Goal: Complete application form: Complete application form

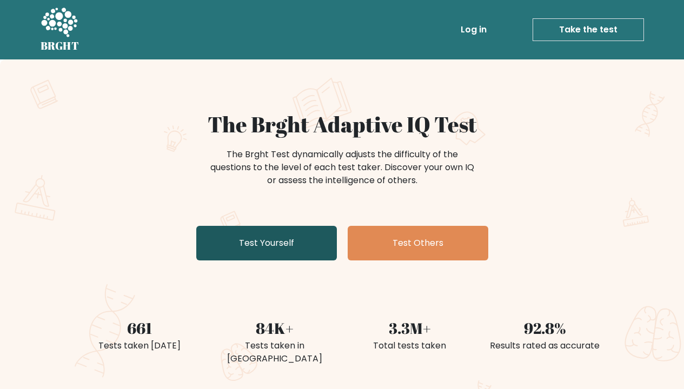
click at [224, 257] on link "Test Yourself" at bounding box center [266, 243] width 141 height 35
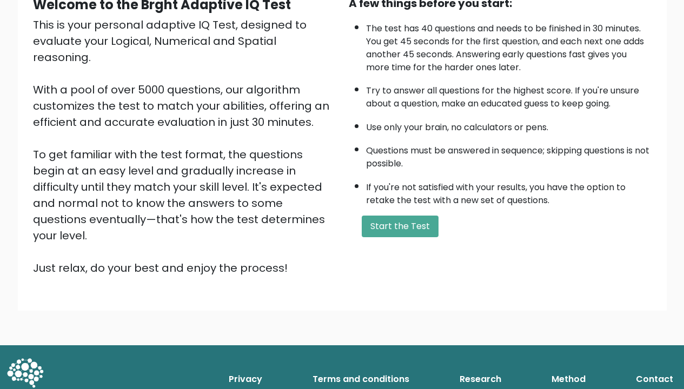
scroll to position [116, 0]
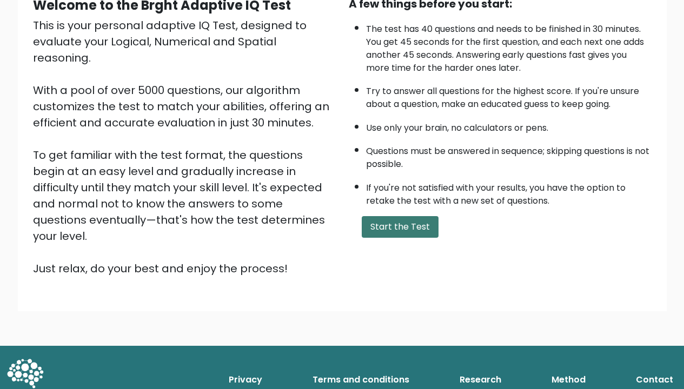
click at [423, 238] on button "Start the Test" at bounding box center [400, 227] width 77 height 22
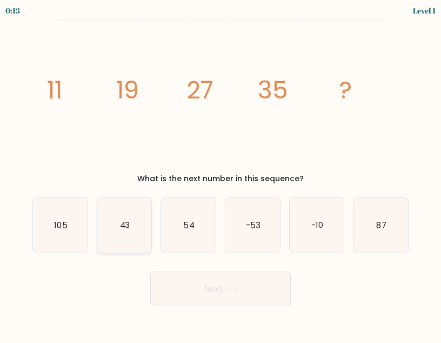
click at [131, 223] on icon "43" at bounding box center [124, 225] width 55 height 55
click at [221, 174] on input "b. 43" at bounding box center [221, 172] width 1 height 3
radio input "true"
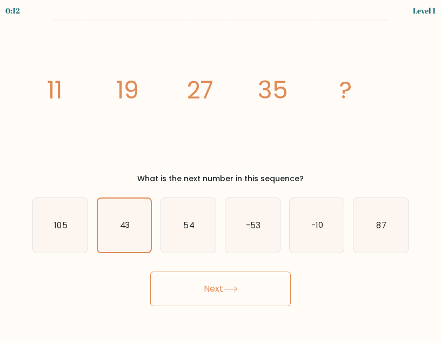
click at [195, 283] on button "Next" at bounding box center [220, 289] width 141 height 35
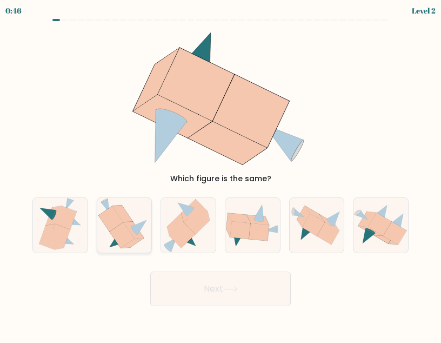
click at [118, 222] on icon at bounding box center [110, 218] width 25 height 25
click at [221, 174] on input "b." at bounding box center [221, 172] width 1 height 3
radio input "true"
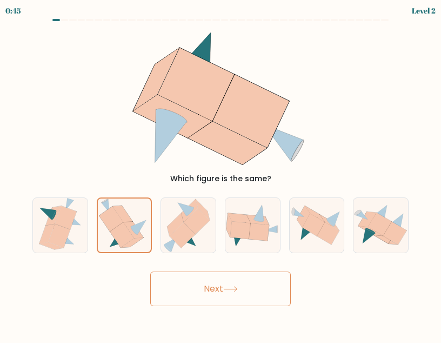
click at [203, 290] on button "Next" at bounding box center [220, 289] width 141 height 35
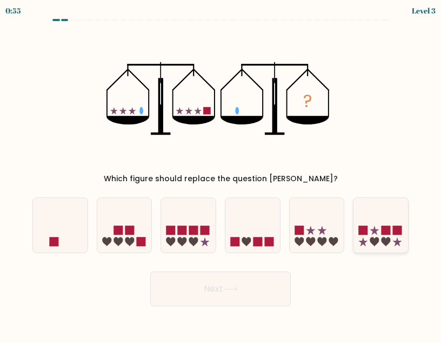
click at [378, 240] on icon at bounding box center [375, 241] width 9 height 9
click at [221, 174] on input "f." at bounding box center [221, 172] width 1 height 3
radio input "true"
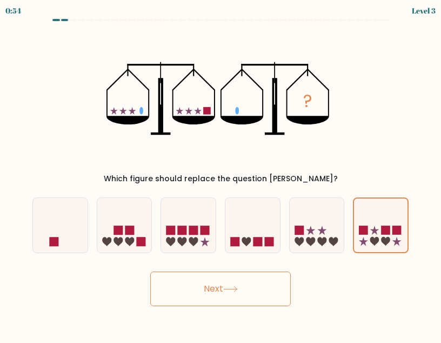
click at [246, 289] on button "Next" at bounding box center [220, 289] width 141 height 35
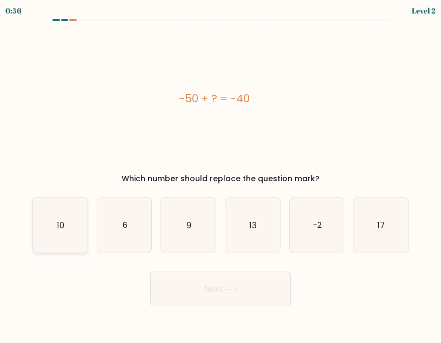
click at [56, 211] on icon "10" at bounding box center [60, 225] width 55 height 55
click at [221, 174] on input "a. 10" at bounding box center [221, 172] width 1 height 3
radio input "true"
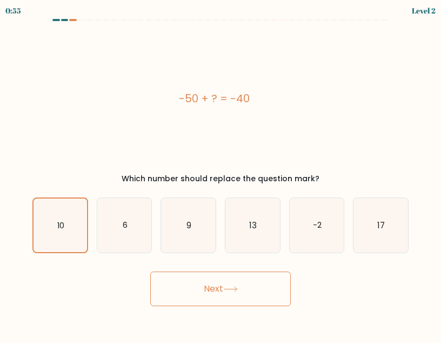
click at [224, 293] on button "Next" at bounding box center [220, 289] width 141 height 35
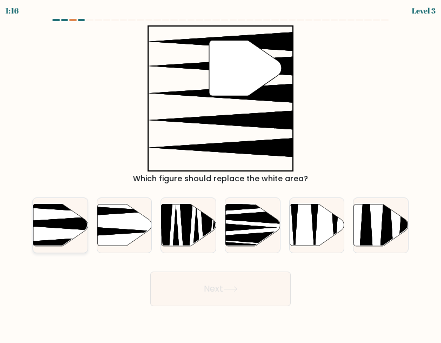
click at [57, 232] on icon at bounding box center [60, 225] width 55 height 42
click at [221, 174] on input "a." at bounding box center [221, 172] width 1 height 3
radio input "true"
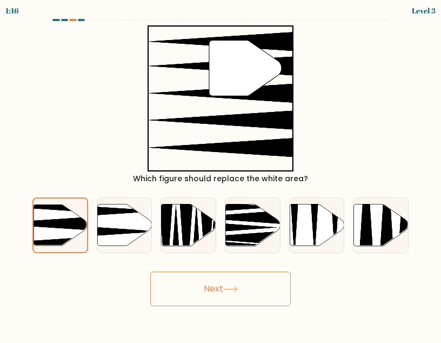
click at [208, 294] on button "Next" at bounding box center [220, 289] width 141 height 35
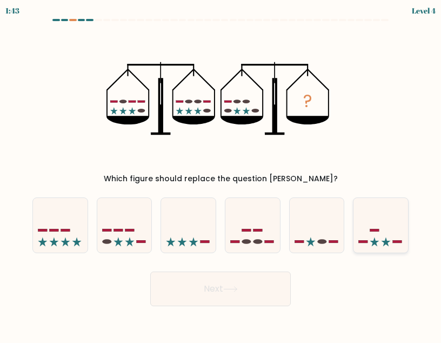
click at [382, 226] on icon at bounding box center [381, 225] width 55 height 45
click at [221, 174] on input "f." at bounding box center [221, 172] width 1 height 3
radio input "true"
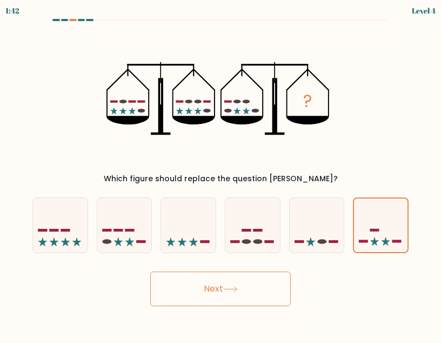
click at [258, 289] on button "Next" at bounding box center [220, 289] width 141 height 35
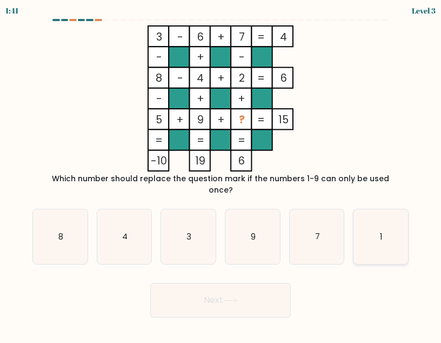
click at [370, 228] on icon "1" at bounding box center [381, 236] width 55 height 55
click at [221, 174] on input "f. 1" at bounding box center [221, 172] width 1 height 3
radio input "true"
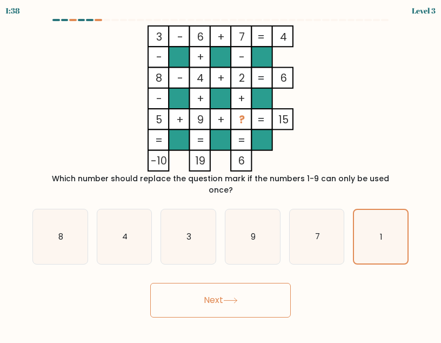
click at [222, 289] on button "Next" at bounding box center [220, 300] width 141 height 35
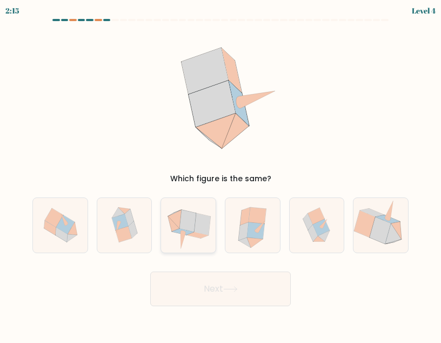
click at [178, 216] on icon at bounding box center [175, 219] width 14 height 18
click at [221, 174] on input "c." at bounding box center [221, 172] width 1 height 3
radio input "true"
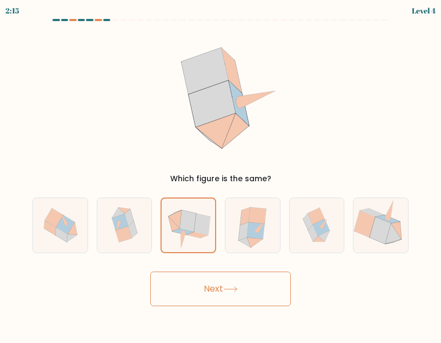
click at [204, 289] on button "Next" at bounding box center [220, 289] width 141 height 35
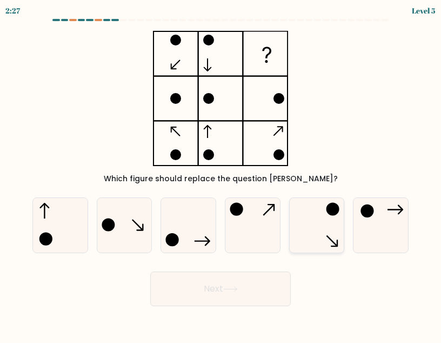
click at [325, 223] on icon at bounding box center [317, 225] width 55 height 55
click at [221, 174] on input "e." at bounding box center [221, 172] width 1 height 3
radio input "true"
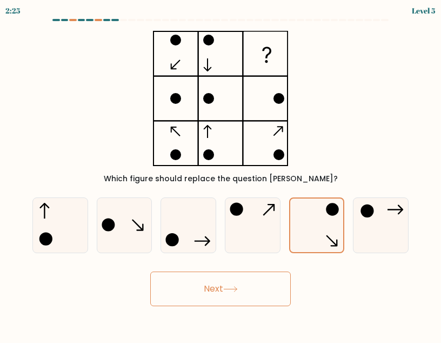
click at [226, 300] on button "Next" at bounding box center [220, 289] width 141 height 35
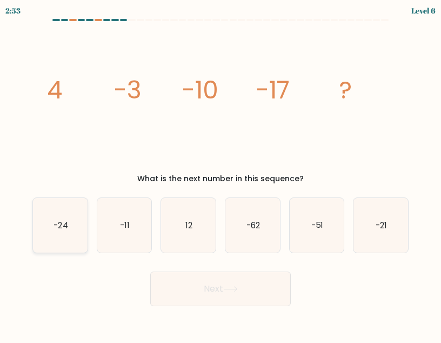
click at [72, 219] on icon "-24" at bounding box center [60, 225] width 55 height 55
click at [221, 174] on input "a. -24" at bounding box center [221, 172] width 1 height 3
radio input "true"
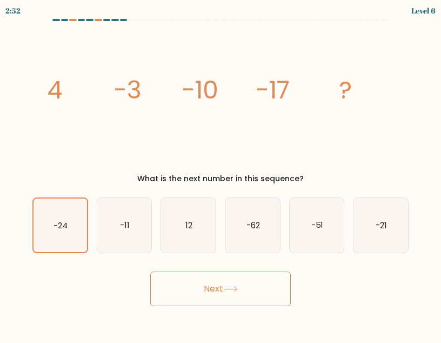
click at [188, 283] on button "Next" at bounding box center [220, 289] width 141 height 35
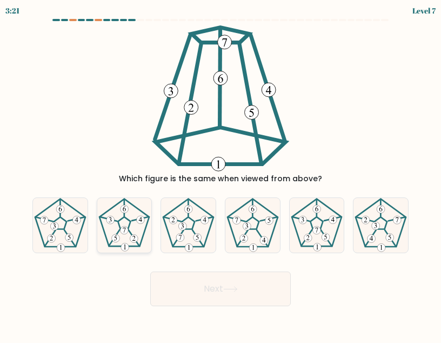
click at [125, 230] on icon at bounding box center [124, 230] width 3 height 5
click at [221, 174] on input "b." at bounding box center [221, 172] width 1 height 3
radio input "true"
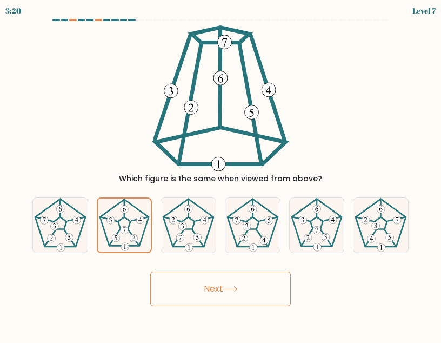
click at [239, 300] on button "Next" at bounding box center [220, 289] width 141 height 35
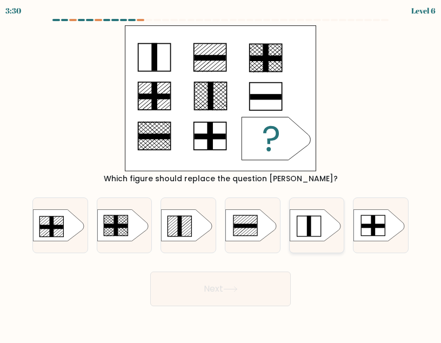
click at [322, 223] on icon at bounding box center [315, 225] width 51 height 32
click at [221, 174] on input "e." at bounding box center [221, 172] width 1 height 3
radio input "true"
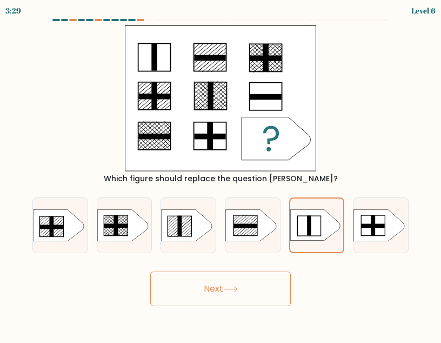
click at [210, 295] on button "Next" at bounding box center [220, 289] width 141 height 35
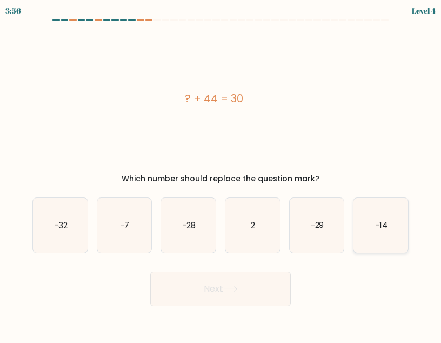
click at [398, 220] on icon "-14" at bounding box center [381, 225] width 55 height 55
click at [221, 174] on input "f. -14" at bounding box center [221, 172] width 1 height 3
radio input "true"
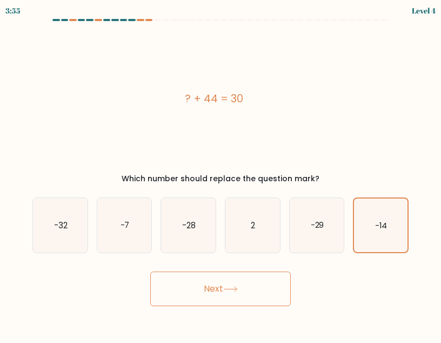
click at [220, 294] on button "Next" at bounding box center [220, 289] width 141 height 35
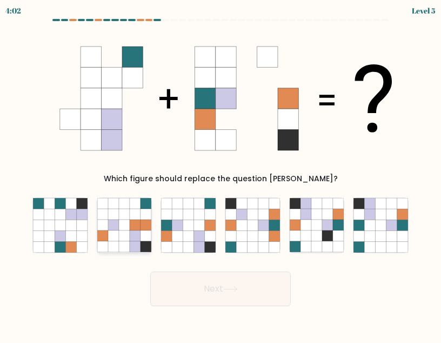
click at [140, 221] on icon at bounding box center [135, 225] width 11 height 11
click at [221, 174] on input "b." at bounding box center [221, 172] width 1 height 3
radio input "true"
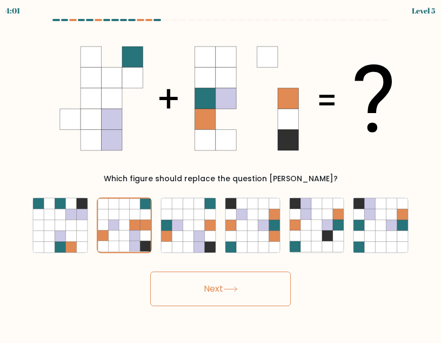
click at [220, 288] on button "Next" at bounding box center [220, 289] width 141 height 35
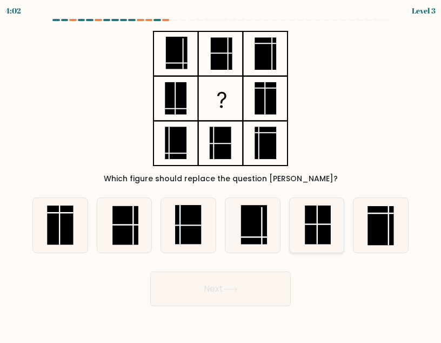
click at [316, 217] on rect at bounding box center [318, 225] width 26 height 39
click at [221, 174] on input "e." at bounding box center [221, 172] width 1 height 3
radio input "true"
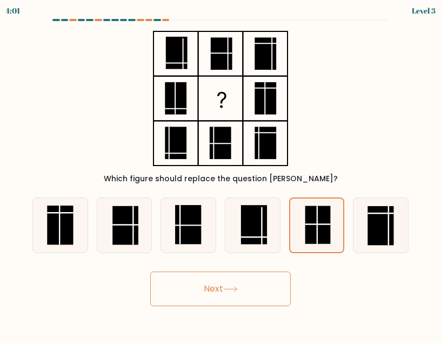
click at [234, 296] on button "Next" at bounding box center [220, 289] width 141 height 35
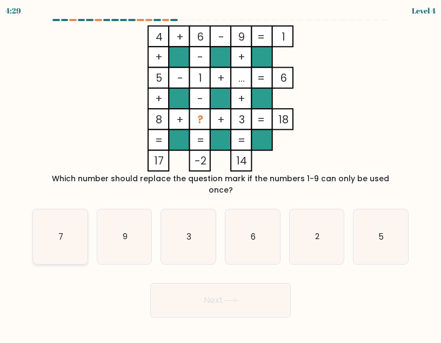
click at [72, 233] on icon "7" at bounding box center [60, 236] width 55 height 55
click at [221, 174] on input "a. 7" at bounding box center [221, 172] width 1 height 3
radio input "true"
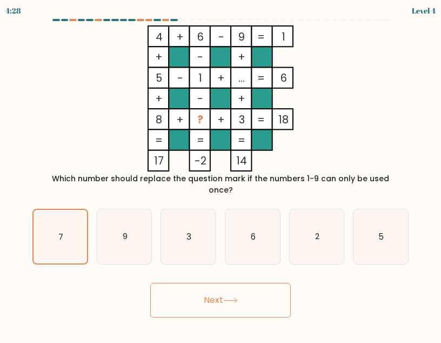
click at [201, 292] on button "Next" at bounding box center [220, 300] width 141 height 35
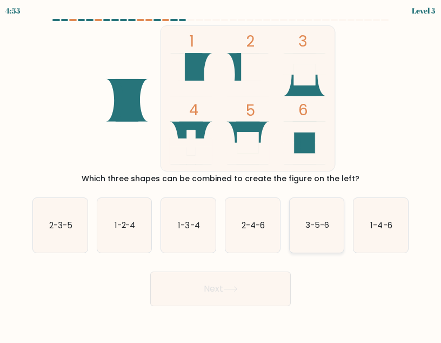
click at [318, 214] on icon "3-5-6" at bounding box center [317, 225] width 55 height 55
click at [221, 174] on input "e. 3-5-6" at bounding box center [221, 172] width 1 height 3
radio input "true"
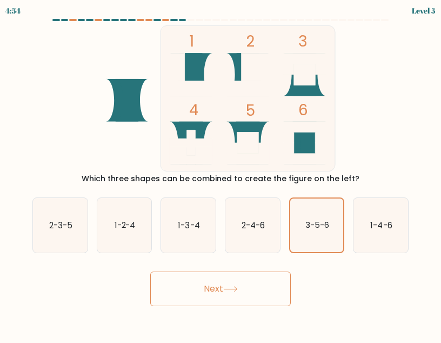
click at [208, 280] on button "Next" at bounding box center [220, 289] width 141 height 35
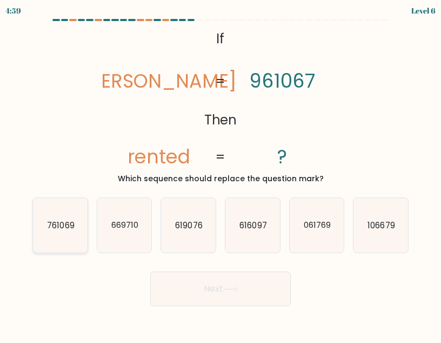
click at [74, 229] on text "761069" at bounding box center [60, 225] width 27 height 11
click at [221, 174] on input "a. 761069" at bounding box center [221, 172] width 1 height 3
radio input "true"
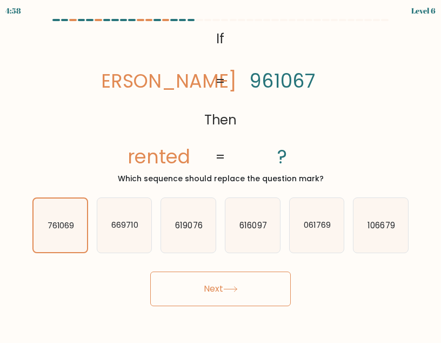
click at [209, 302] on button "Next" at bounding box center [220, 289] width 141 height 35
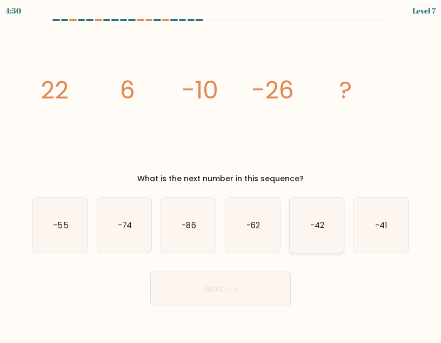
click at [323, 220] on text "-42" at bounding box center [317, 225] width 14 height 11
click at [221, 174] on input "e. -42" at bounding box center [221, 172] width 1 height 3
radio input "true"
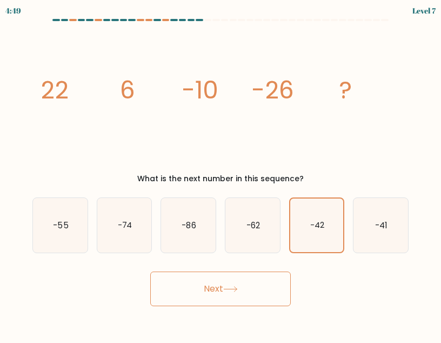
click at [227, 288] on icon at bounding box center [230, 289] width 15 height 6
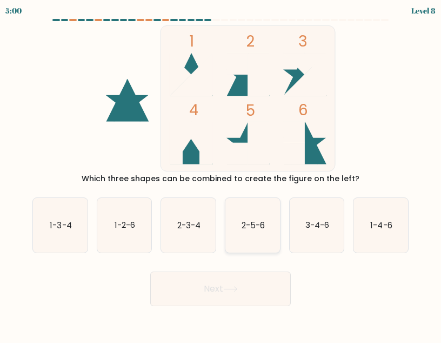
click at [262, 227] on text "2-5-6" at bounding box center [253, 225] width 23 height 11
click at [221, 174] on input "d. 2-5-6" at bounding box center [221, 172] width 1 height 3
radio input "true"
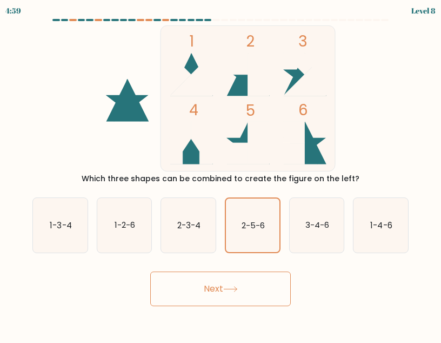
click at [236, 294] on button "Next" at bounding box center [220, 289] width 141 height 35
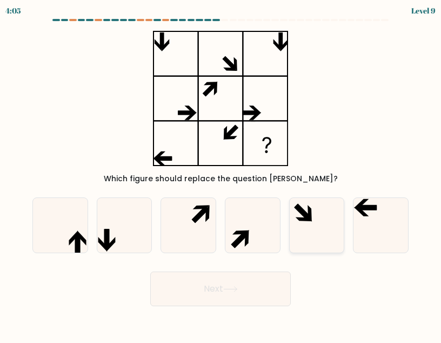
click at [302, 241] on icon at bounding box center [317, 225] width 55 height 55
click at [221, 174] on input "e." at bounding box center [221, 172] width 1 height 3
radio input "true"
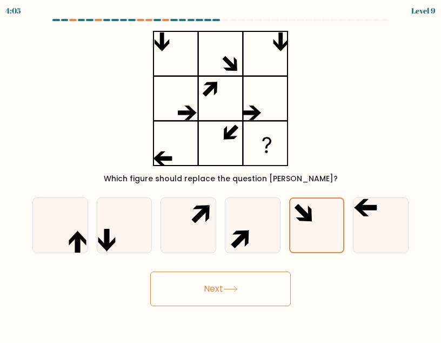
click at [223, 287] on button "Next" at bounding box center [220, 289] width 141 height 35
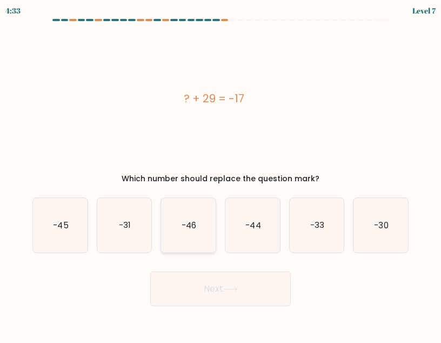
click at [186, 210] on icon "-46" at bounding box center [188, 225] width 55 height 55
click at [221, 174] on input "c. -46" at bounding box center [221, 172] width 1 height 3
radio input "true"
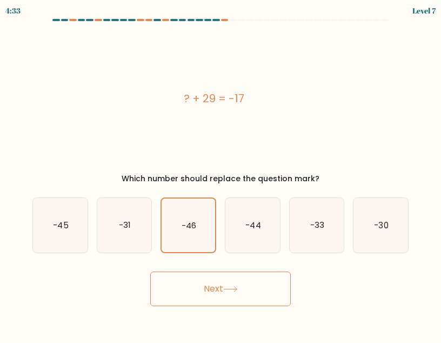
click at [208, 295] on button "Next" at bounding box center [220, 289] width 141 height 35
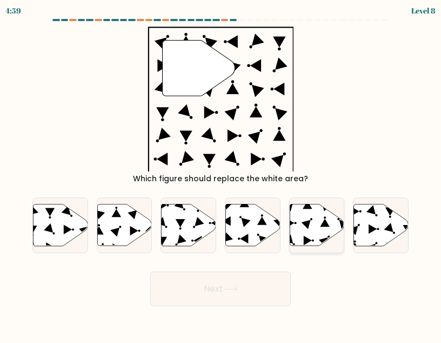
click at [315, 221] on icon at bounding box center [317, 225] width 55 height 42
click at [221, 174] on input "e." at bounding box center [221, 172] width 1 height 3
radio input "true"
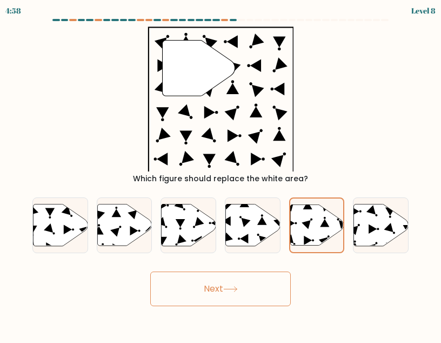
click at [234, 292] on button "Next" at bounding box center [220, 289] width 141 height 35
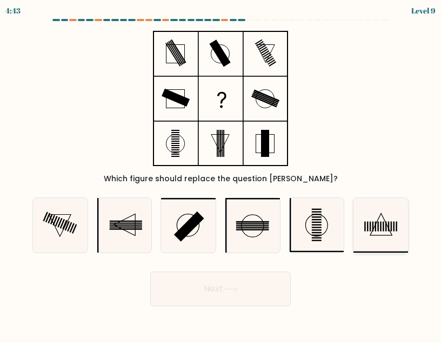
click at [368, 221] on icon at bounding box center [381, 225] width 55 height 55
click at [221, 174] on input "f." at bounding box center [221, 172] width 1 height 3
radio input "true"
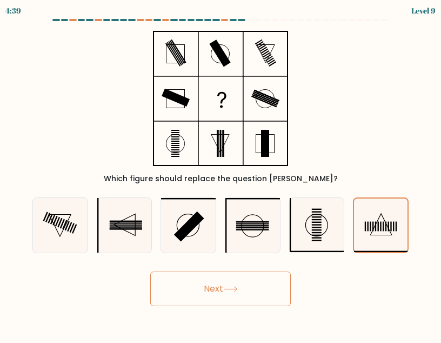
click at [217, 289] on button "Next" at bounding box center [220, 289] width 141 height 35
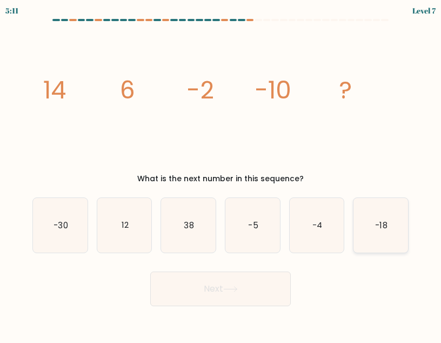
click at [388, 217] on icon "-18" at bounding box center [381, 225] width 55 height 55
click at [221, 174] on input "f. -18" at bounding box center [221, 172] width 1 height 3
radio input "true"
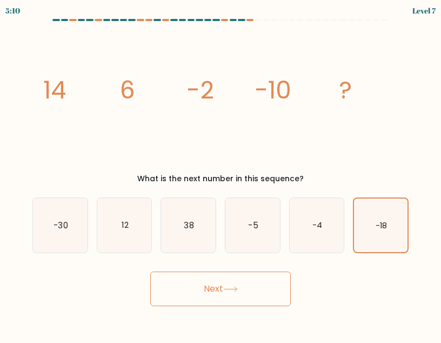
click at [272, 270] on div "Next" at bounding box center [220, 286] width 389 height 40
click at [272, 276] on button "Next" at bounding box center [220, 289] width 141 height 35
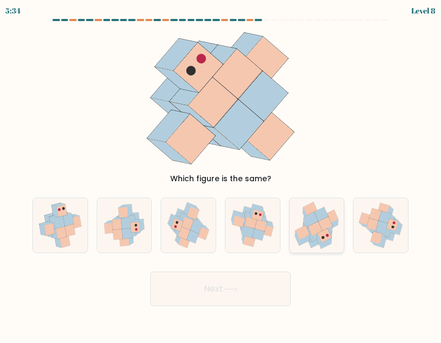
click at [320, 244] on icon at bounding box center [319, 241] width 4 height 15
click at [221, 174] on input "e." at bounding box center [221, 172] width 1 height 3
radio input "true"
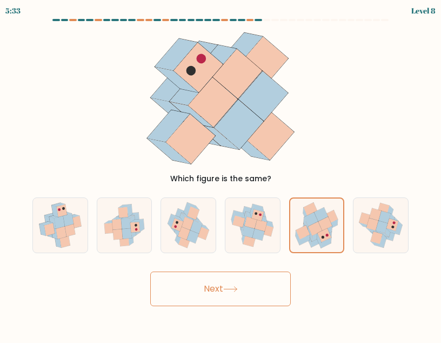
click at [235, 288] on icon at bounding box center [230, 289] width 15 height 6
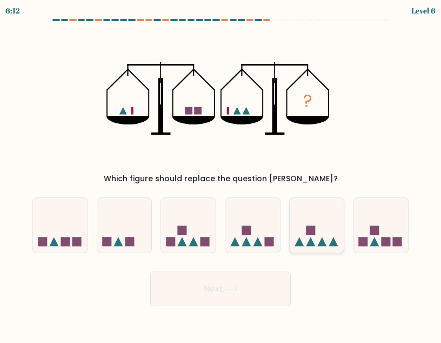
click at [308, 235] on icon at bounding box center [317, 225] width 55 height 45
click at [221, 174] on input "e." at bounding box center [221, 172] width 1 height 3
radio input "true"
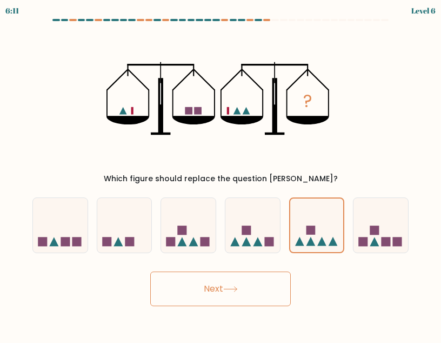
click at [251, 296] on button "Next" at bounding box center [220, 289] width 141 height 35
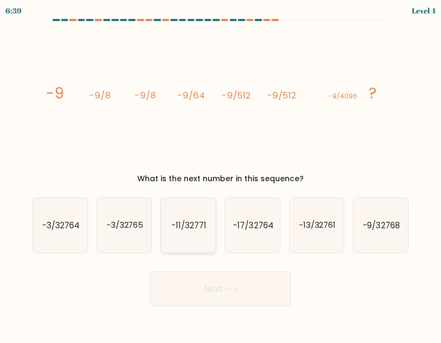
click at [199, 226] on text "-11/32771" at bounding box center [188, 225] width 35 height 11
click at [221, 174] on input "c. -11/32771" at bounding box center [221, 172] width 1 height 3
radio input "true"
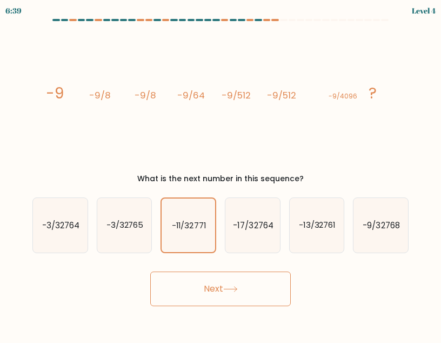
click at [216, 290] on button "Next" at bounding box center [220, 289] width 141 height 35
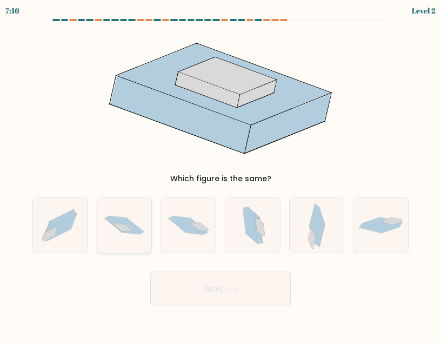
click at [129, 209] on icon at bounding box center [124, 225] width 55 height 36
click at [221, 174] on input "b." at bounding box center [221, 172] width 1 height 3
radio input "true"
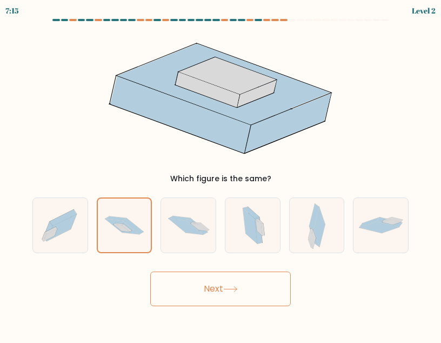
click at [218, 281] on button "Next" at bounding box center [220, 289] width 141 height 35
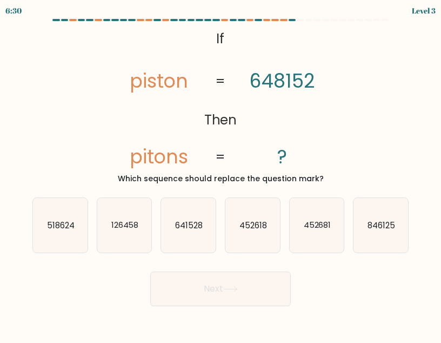
click at [191, 232] on icon "641528" at bounding box center [188, 225] width 55 height 55
click at [221, 174] on input "c. 641528" at bounding box center [221, 172] width 1 height 3
radio input "true"
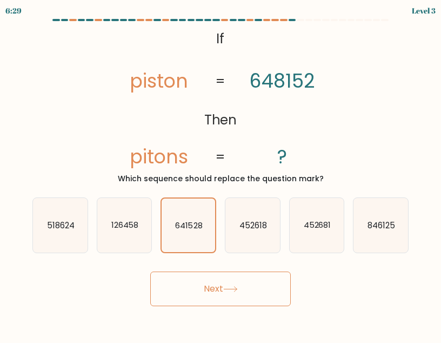
click at [210, 295] on button "Next" at bounding box center [220, 289] width 141 height 35
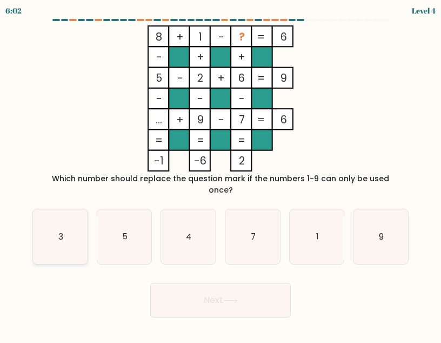
click at [72, 220] on icon "3" at bounding box center [60, 236] width 55 height 55
click at [221, 174] on input "a. 3" at bounding box center [221, 172] width 1 height 3
radio input "true"
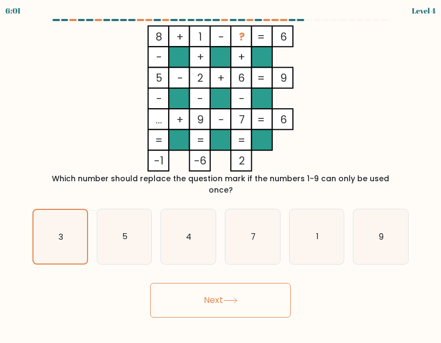
click at [198, 286] on button "Next" at bounding box center [220, 300] width 141 height 35
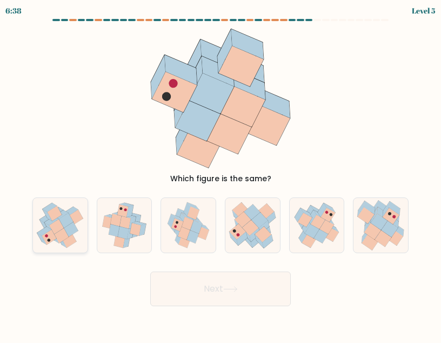
click at [77, 237] on icon at bounding box center [60, 225] width 54 height 55
click at [221, 174] on input "a." at bounding box center [221, 172] width 1 height 3
radio input "true"
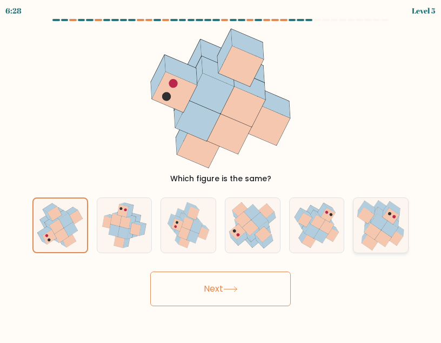
click at [394, 223] on icon at bounding box center [391, 216] width 17 height 16
click at [221, 174] on input "f." at bounding box center [221, 172] width 1 height 3
radio input "true"
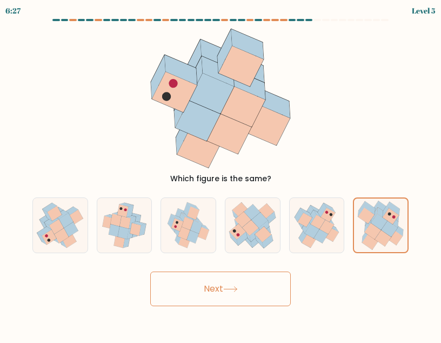
click at [230, 280] on button "Next" at bounding box center [220, 289] width 141 height 35
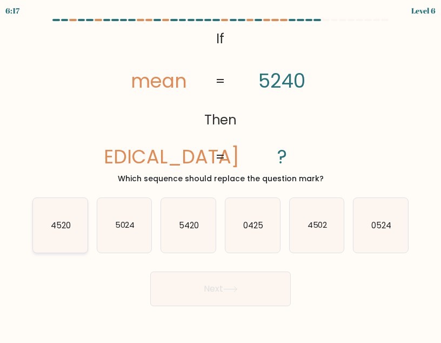
click at [64, 226] on text "4520" at bounding box center [61, 225] width 20 height 11
click at [221, 174] on input "a. 4520" at bounding box center [221, 172] width 1 height 3
radio input "true"
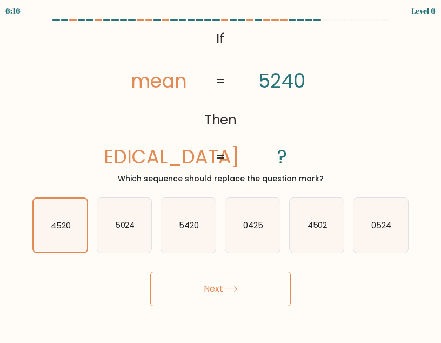
click at [200, 289] on button "Next" at bounding box center [220, 289] width 141 height 35
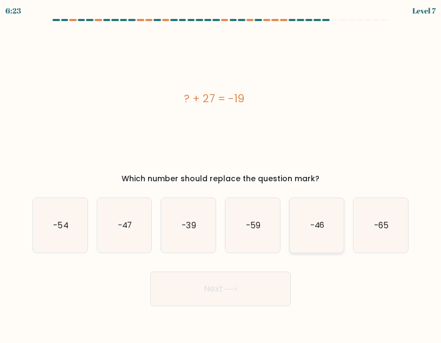
click at [305, 207] on icon "-46" at bounding box center [317, 225] width 55 height 55
click at [221, 174] on input "e. -46" at bounding box center [221, 172] width 1 height 3
radio input "true"
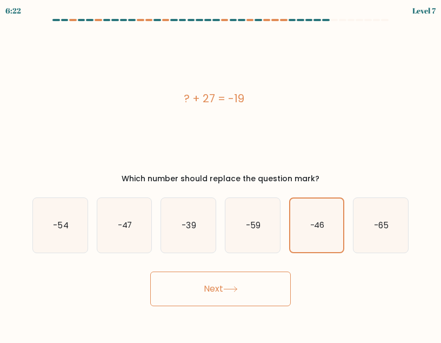
click at [248, 301] on button "Next" at bounding box center [220, 289] width 141 height 35
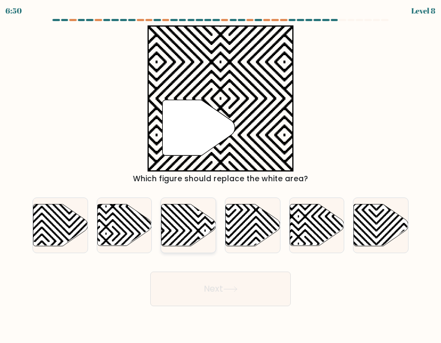
click at [203, 215] on icon at bounding box center [189, 225] width 55 height 42
click at [221, 174] on input "c." at bounding box center [221, 172] width 1 height 3
radio input "true"
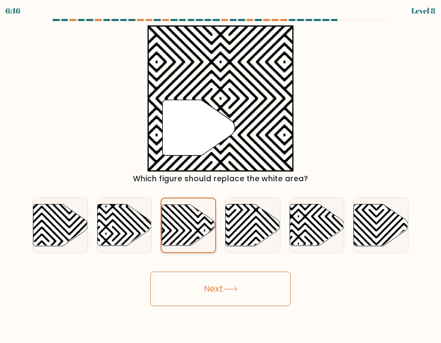
drag, startPoint x: 191, startPoint y: 223, endPoint x: 200, endPoint y: 207, distance: 18.4
click at [200, 207] on icon at bounding box center [189, 225] width 54 height 42
click at [221, 174] on input "c." at bounding box center [221, 172] width 1 height 3
click at [189, 217] on icon at bounding box center [189, 224] width 54 height 41
click at [221, 174] on input "c." at bounding box center [221, 172] width 1 height 3
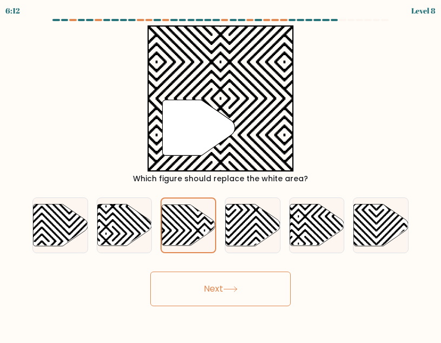
click at [207, 288] on button "Next" at bounding box center [220, 289] width 141 height 35
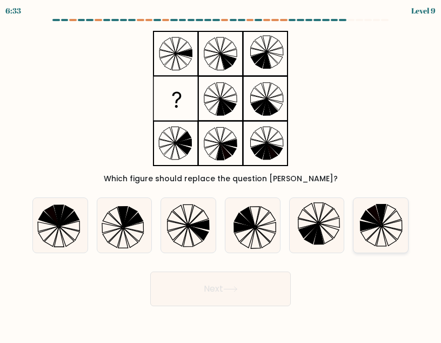
click at [376, 221] on icon at bounding box center [371, 217] width 20 height 15
click at [221, 174] on input "f." at bounding box center [221, 172] width 1 height 3
radio input "true"
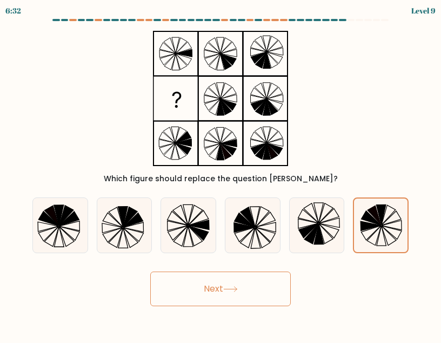
click at [244, 297] on button "Next" at bounding box center [220, 289] width 141 height 35
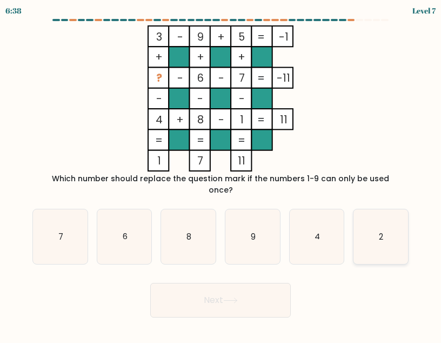
click at [384, 240] on icon "2" at bounding box center [381, 236] width 55 height 55
click at [221, 174] on input "f. 2" at bounding box center [221, 172] width 1 height 3
radio input "true"
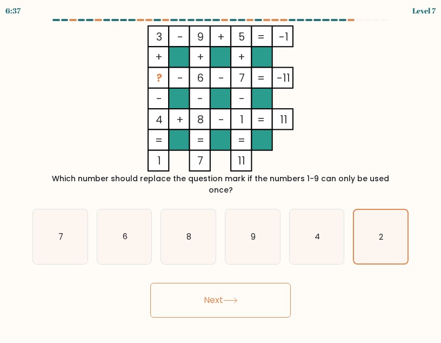
click at [247, 283] on button "Next" at bounding box center [220, 300] width 141 height 35
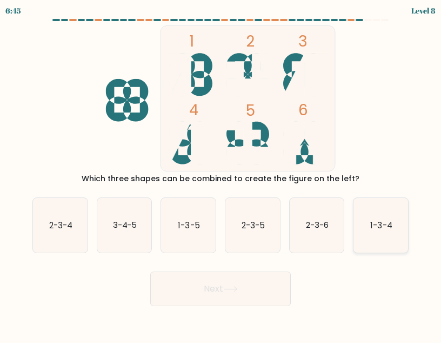
click at [393, 210] on icon "1-3-4" at bounding box center [381, 225] width 55 height 55
click at [221, 174] on input "f. 1-3-4" at bounding box center [221, 172] width 1 height 3
radio input "true"
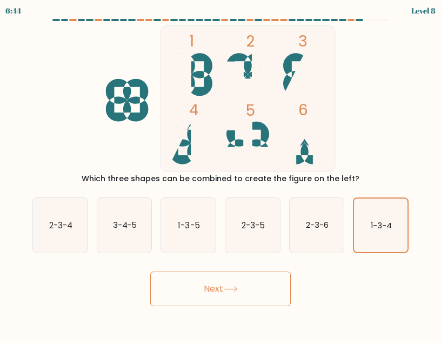
click at [278, 283] on button "Next" at bounding box center [220, 289] width 141 height 35
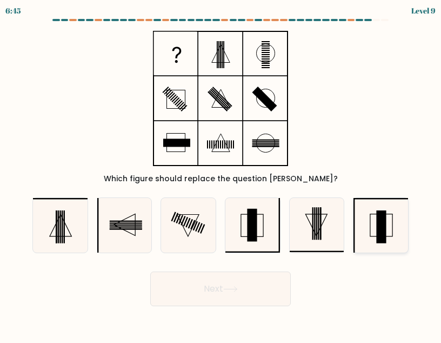
click at [393, 236] on rect at bounding box center [382, 225] width 22 height 22
click at [221, 174] on input "f." at bounding box center [221, 172] width 1 height 3
radio input "true"
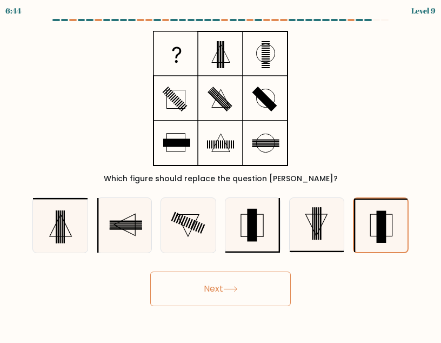
click at [212, 297] on button "Next" at bounding box center [220, 289] width 141 height 35
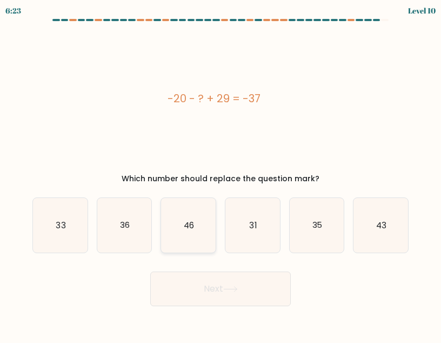
click at [197, 227] on icon "46" at bounding box center [188, 225] width 55 height 55
click at [221, 174] on input "c. 46" at bounding box center [221, 172] width 1 height 3
radio input "true"
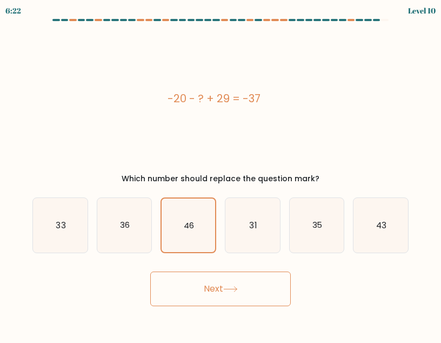
click at [214, 279] on button "Next" at bounding box center [220, 289] width 141 height 35
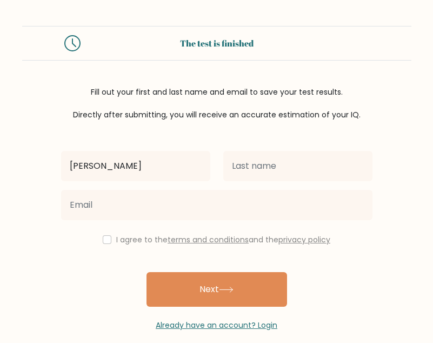
type input "Alice"
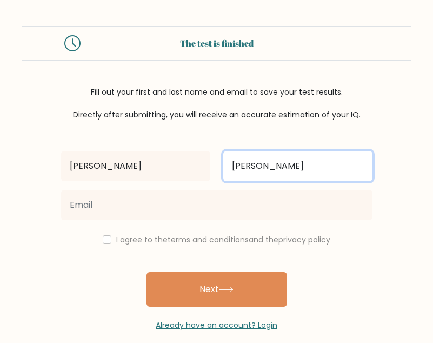
type input "Bailey"
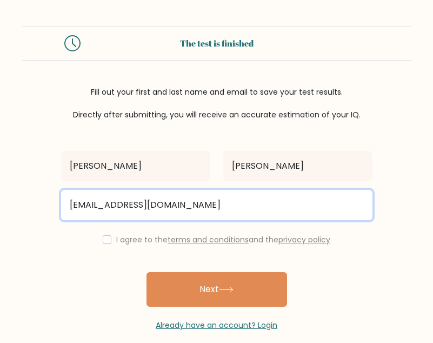
type input "alicebailey237@gmail.com"
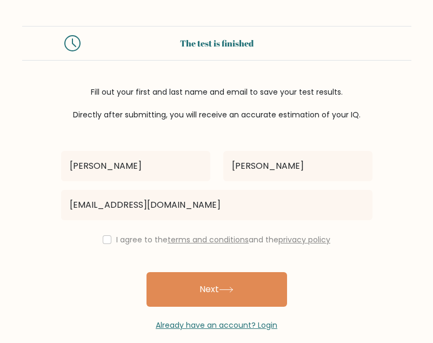
click at [107, 237] on input "checkbox" at bounding box center [107, 239] width 9 height 9
checkbox input "true"
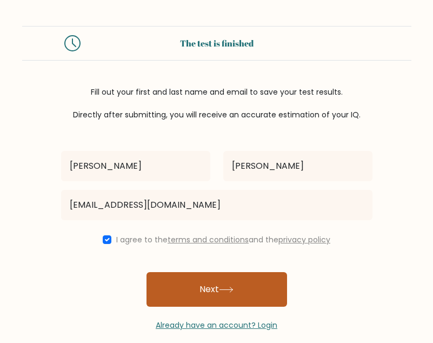
click at [177, 280] on button "Next" at bounding box center [217, 289] width 141 height 35
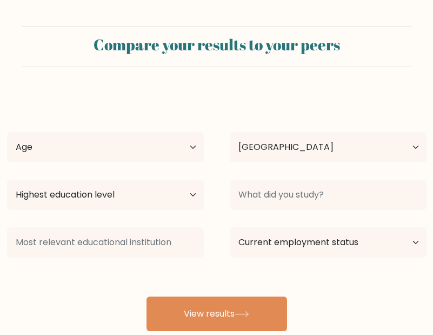
select select "GB"
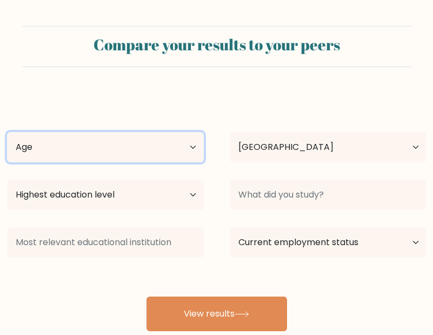
select select "18_24"
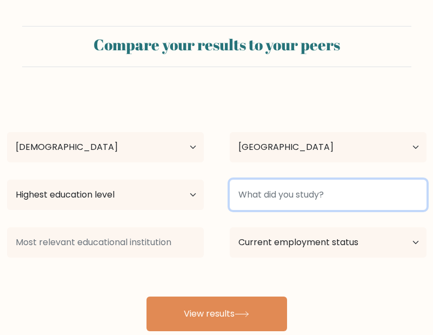
click at [274, 184] on input at bounding box center [328, 195] width 197 height 30
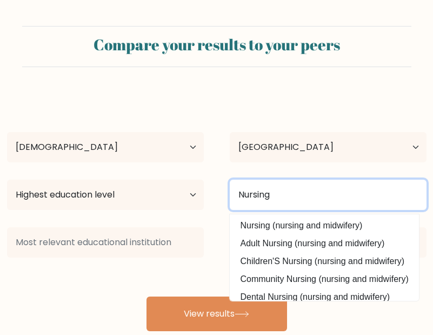
type input "Nursing"
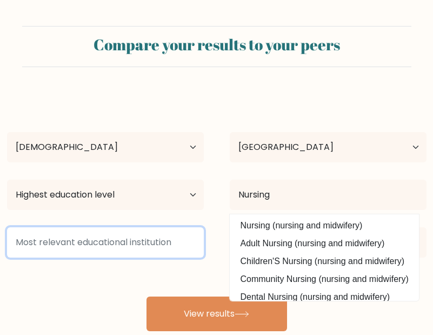
click at [128, 232] on input at bounding box center [105, 242] width 197 height 30
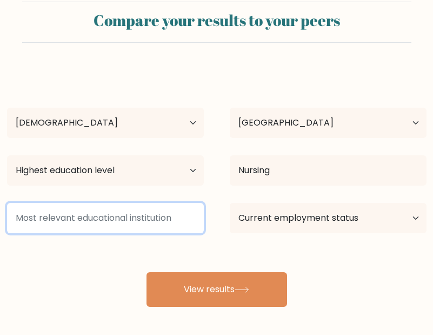
scroll to position [33, 0]
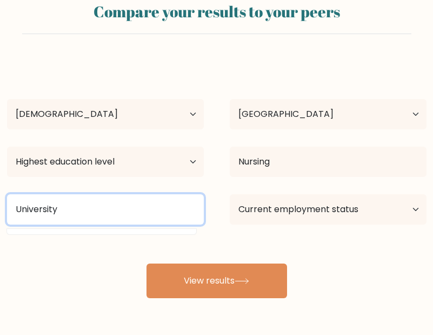
type input "University"
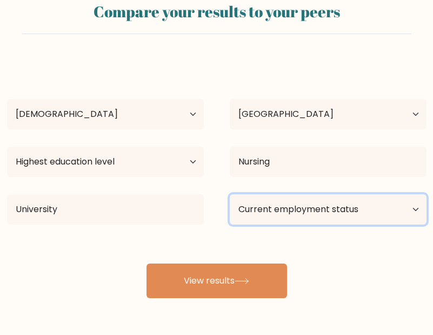
select select "student"
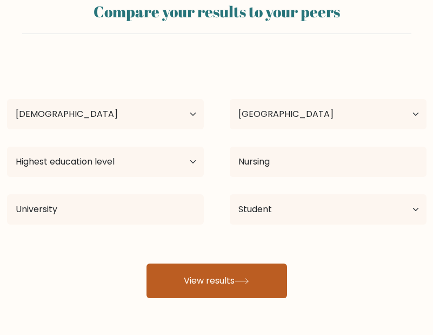
click at [233, 275] on button "View results" at bounding box center [217, 280] width 141 height 35
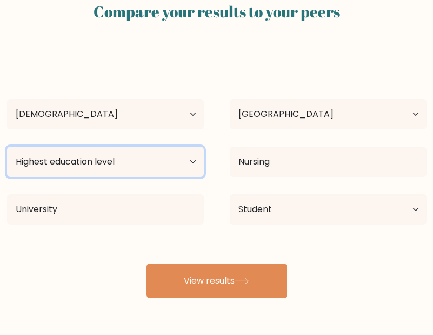
select select "bachelors_degree"
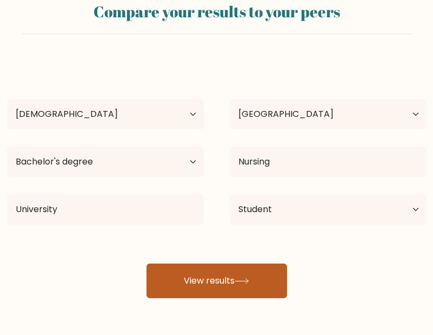
click at [195, 272] on button "View results" at bounding box center [217, 280] width 141 height 35
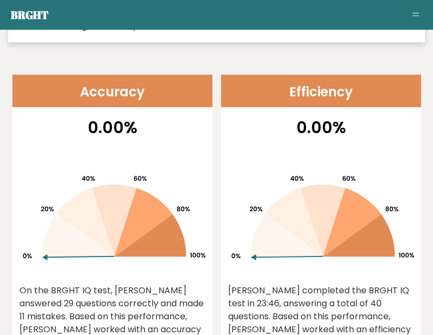
scroll to position [367, 2]
